Goal: Download file/media

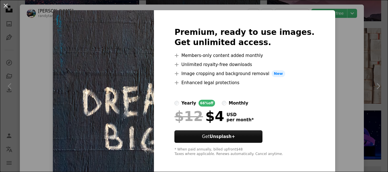
scroll to position [10, 0]
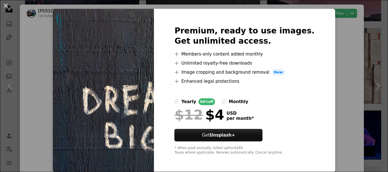
drag, startPoint x: 34, startPoint y: 74, endPoint x: 61, endPoint y: 11, distance: 68.7
click at [34, 72] on div "An X shape Premium, ready to use images. Get unlimited access. A plus sign Memb…" at bounding box center [194, 86] width 388 height 172
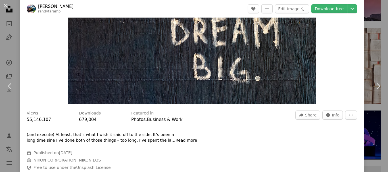
scroll to position [85, 0]
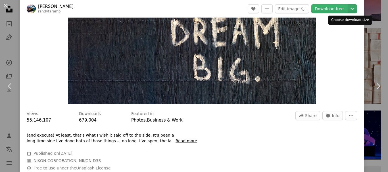
click at [351, 13] on button "Chevron down" at bounding box center [352, 8] width 10 height 9
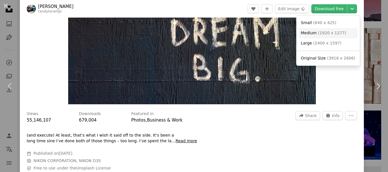
click at [331, 34] on span "( 1920 x 1277 )" at bounding box center [332, 33] width 28 height 5
